Goal: Transaction & Acquisition: Download file/media

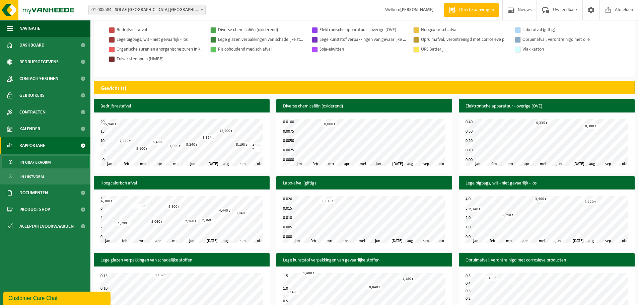
scroll to position [201, 0]
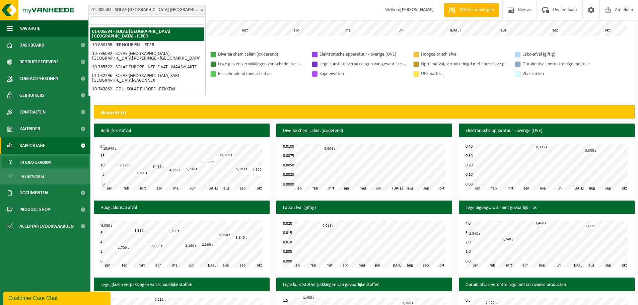
click at [139, 7] on span "01-005584 - SOLAE [GEOGRAPHIC_DATA] [GEOGRAPHIC_DATA] - IEPER" at bounding box center [147, 9] width 117 height 9
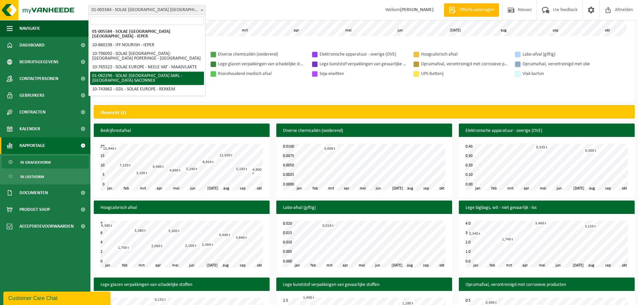
select select "610"
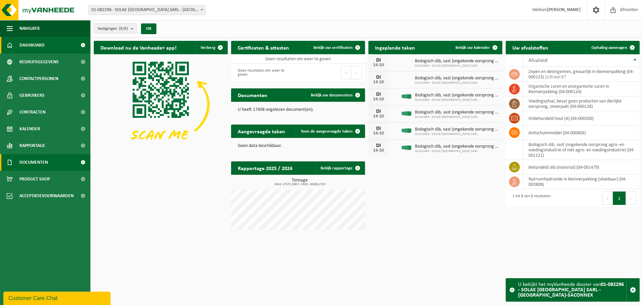
click at [26, 162] on span "Documenten" at bounding box center [33, 162] width 28 height 17
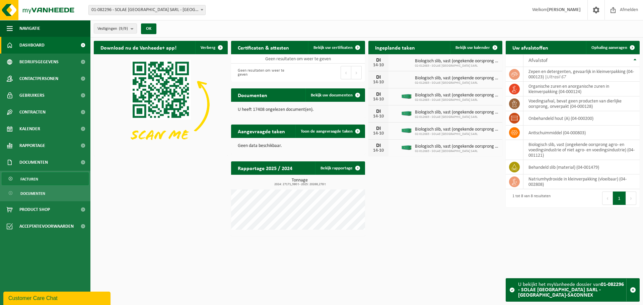
click at [35, 180] on span "Facturen" at bounding box center [29, 179] width 18 height 13
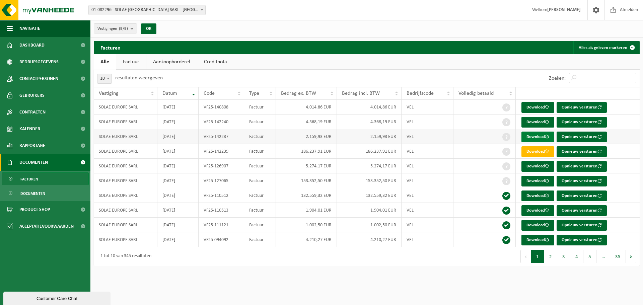
click at [532, 136] on link "Download" at bounding box center [538, 137] width 33 height 11
click at [539, 136] on link "Download" at bounding box center [538, 137] width 33 height 11
click at [534, 120] on link "Download" at bounding box center [538, 122] width 33 height 11
click at [538, 108] on link "Download" at bounding box center [538, 107] width 33 height 11
click at [536, 105] on link "Download" at bounding box center [538, 107] width 33 height 11
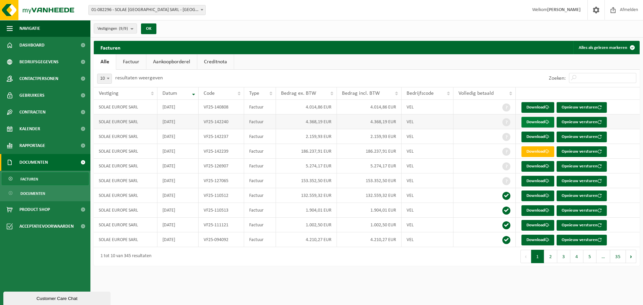
click at [540, 121] on link "Download" at bounding box center [538, 122] width 33 height 11
click at [537, 135] on link "Download" at bounding box center [538, 137] width 33 height 11
